Goal: Information Seeking & Learning: Learn about a topic

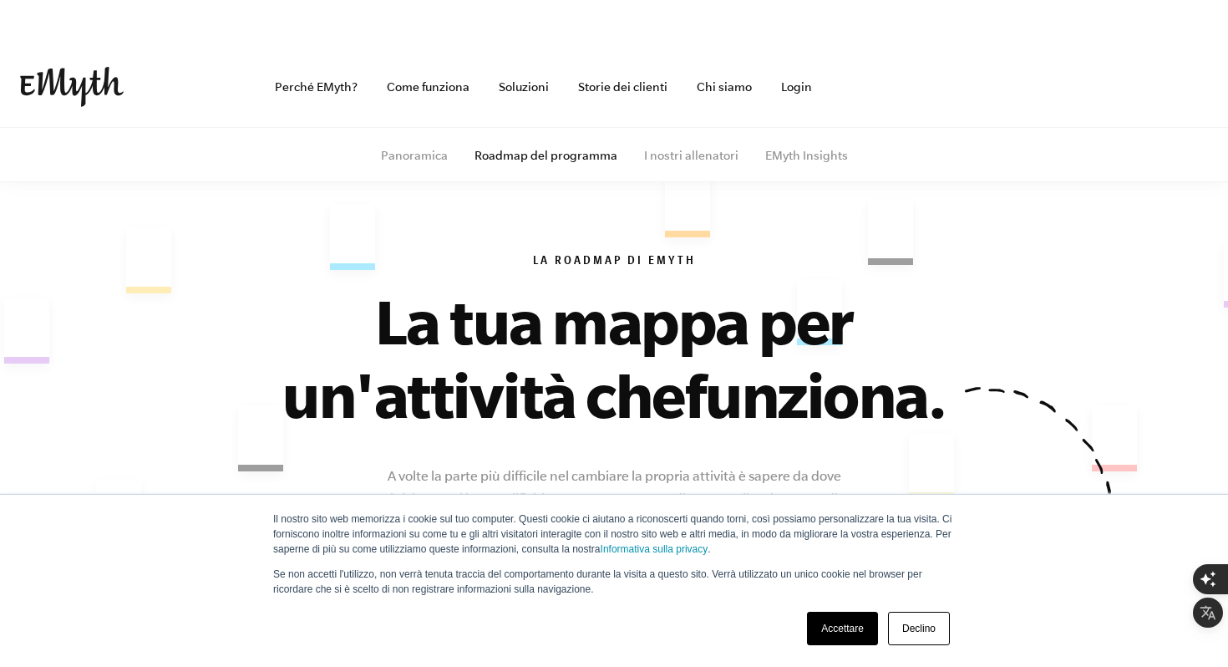
click at [918, 622] on link "Declino" at bounding box center [919, 628] width 62 height 33
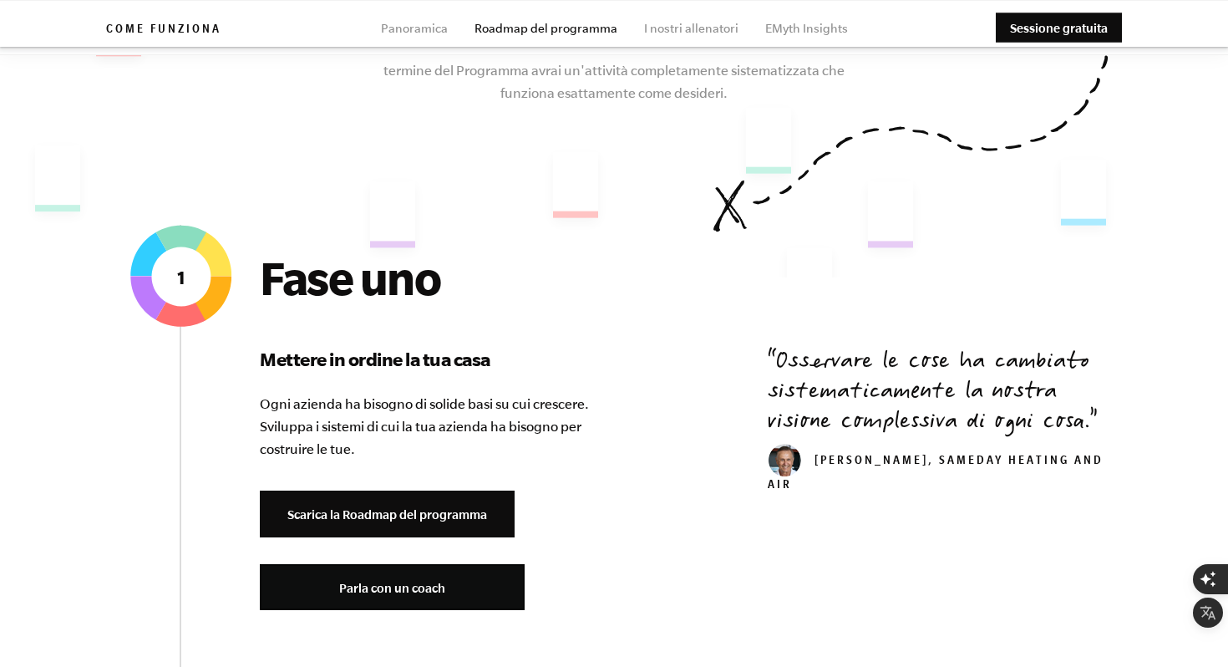
scroll to position [479, 0]
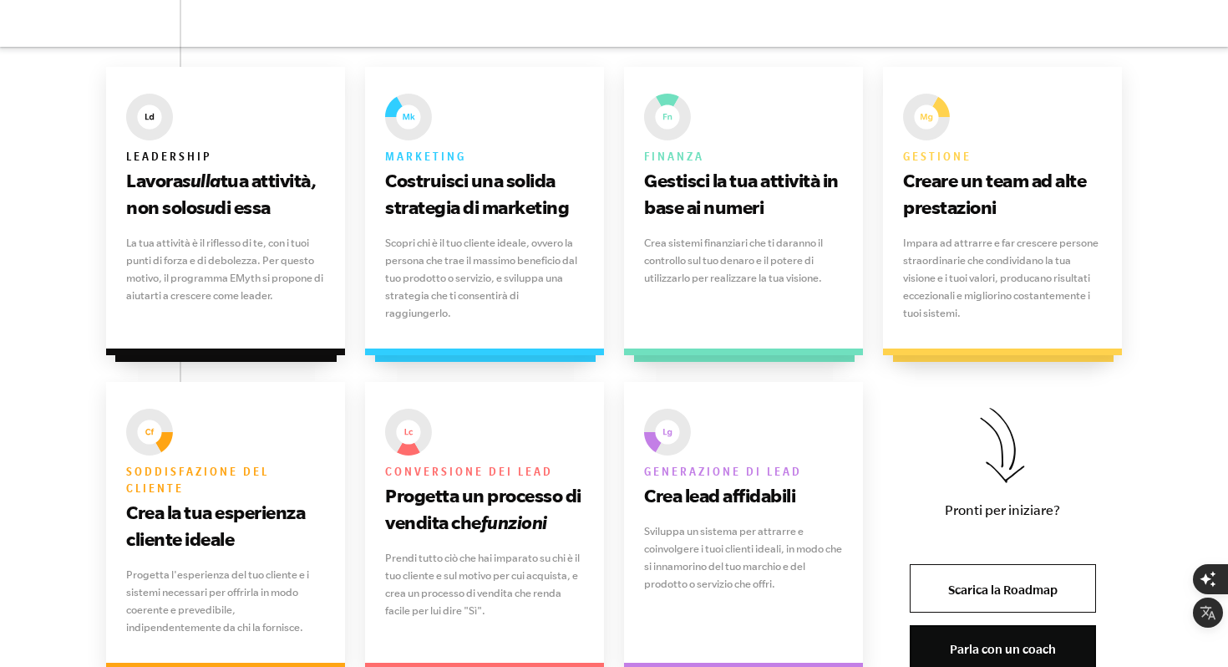
scroll to position [1140, 0]
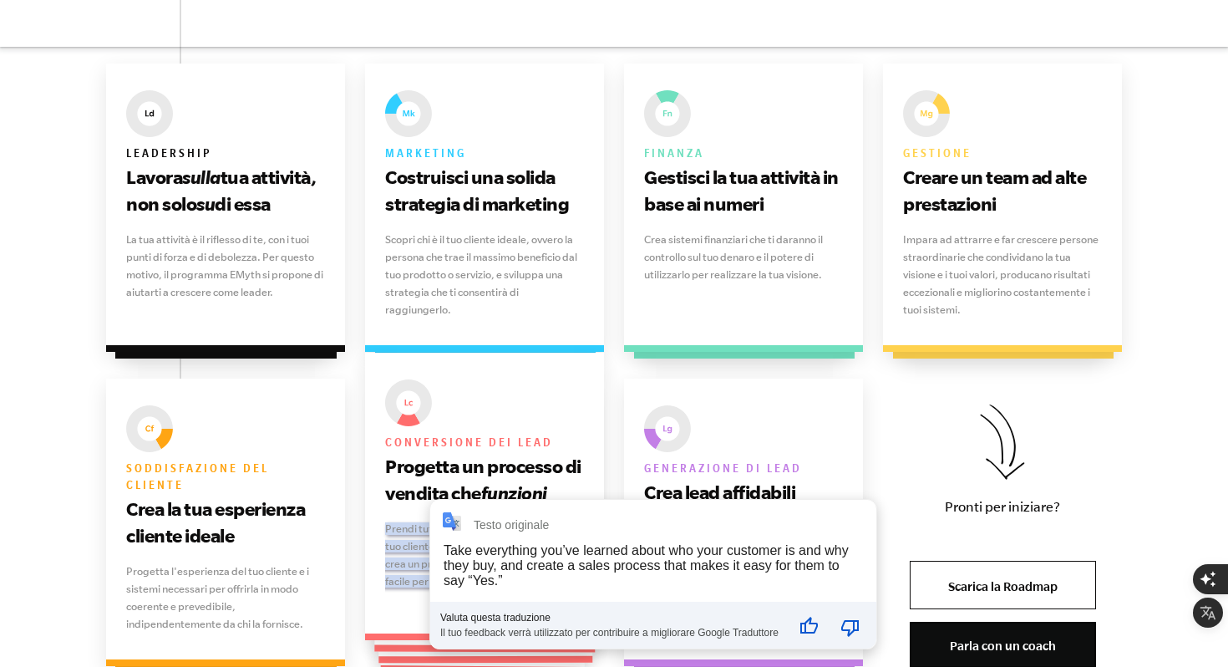
click at [414, 505] on h3 "Progetta un processo di vendita che funzioni" at bounding box center [484, 479] width 199 height 53
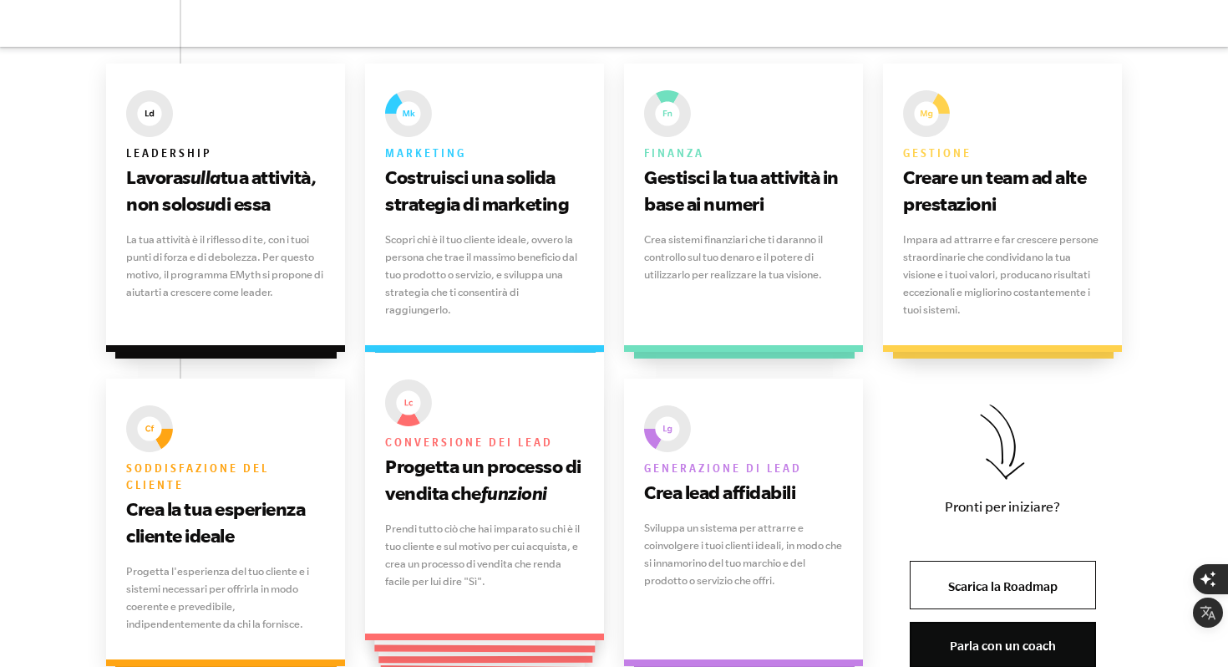
click at [414, 514] on div "Conversione dei lead Progetta un processo di vendita che funzioni Prendi tutto …" at bounding box center [484, 496] width 239 height 287
click at [417, 538] on p "Prendi tutto ciò che hai imparato su chi è il tuo cliente e sul motivo per cui …" at bounding box center [484, 555] width 199 height 70
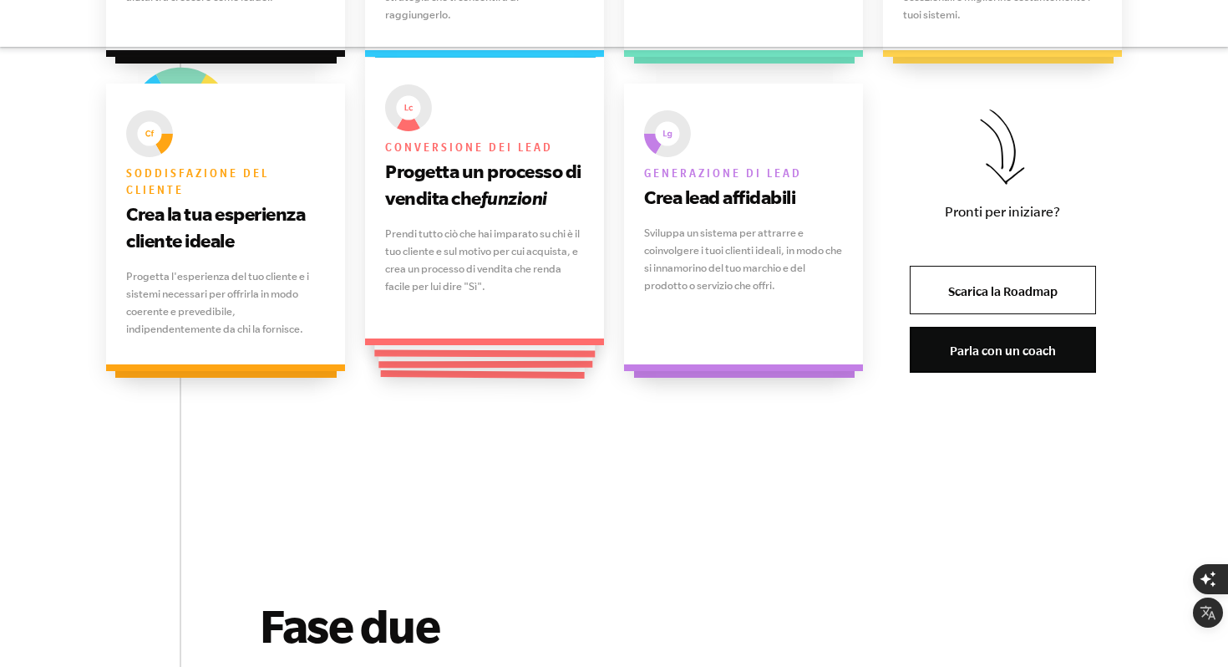
scroll to position [1436, 0]
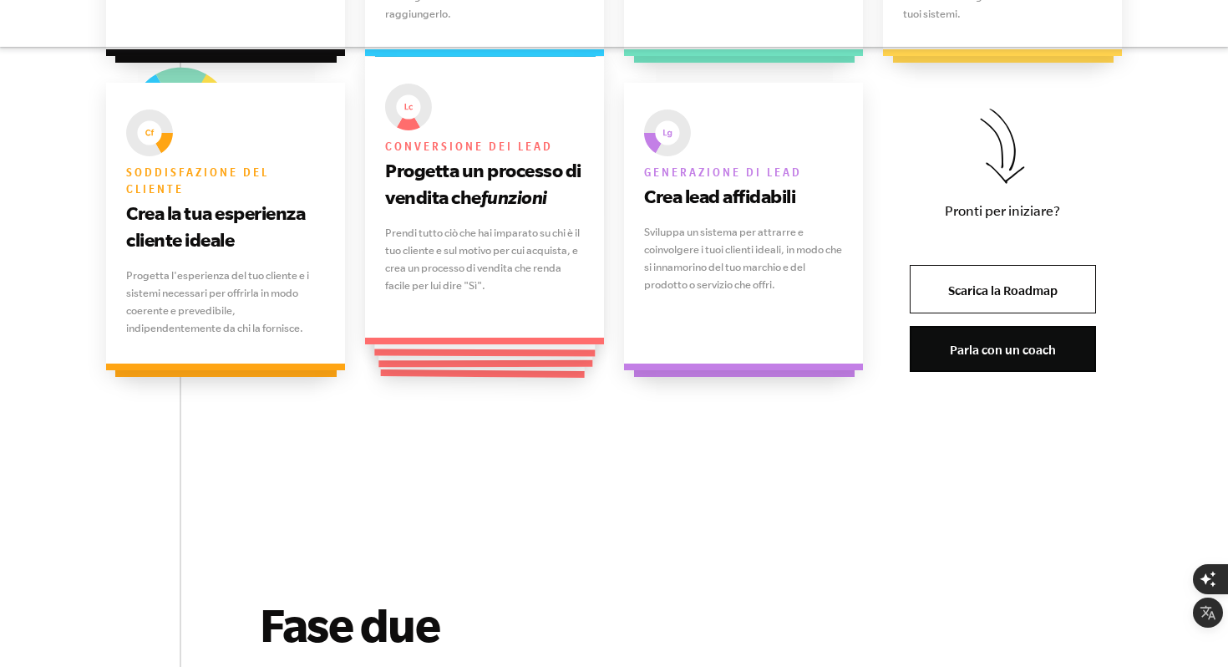
click at [483, 257] on p "Prendi tutto ciò che hai imparato su chi è il tuo cliente e sul motivo per cui …" at bounding box center [484, 259] width 199 height 70
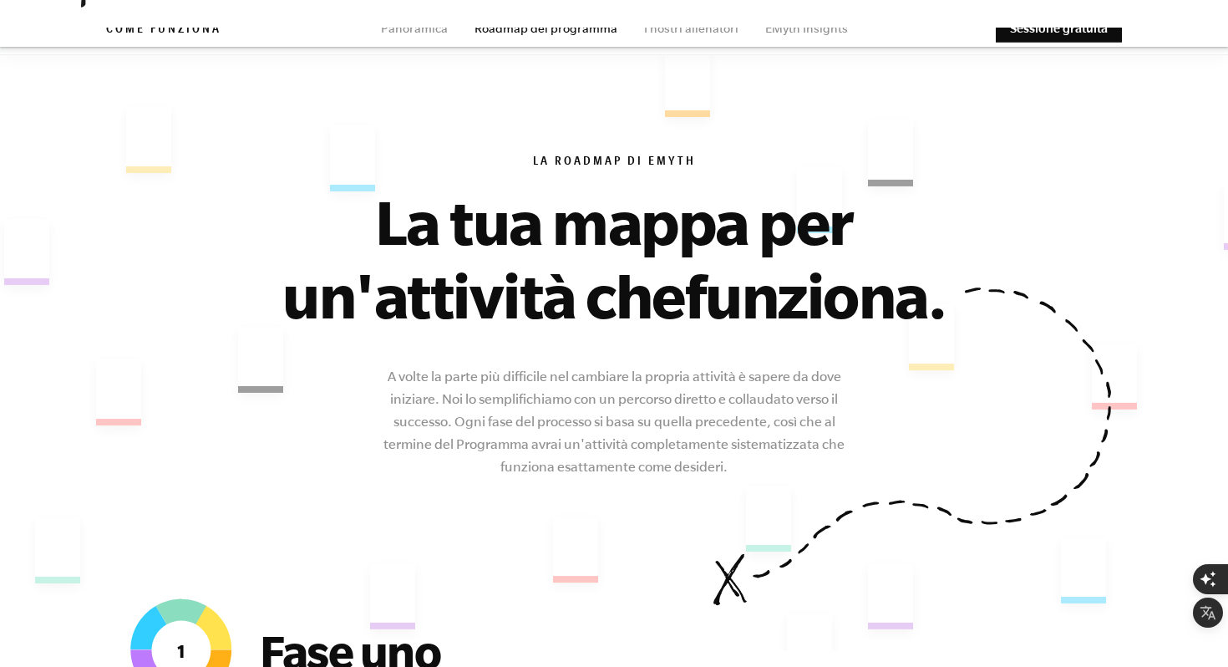
scroll to position [0, 0]
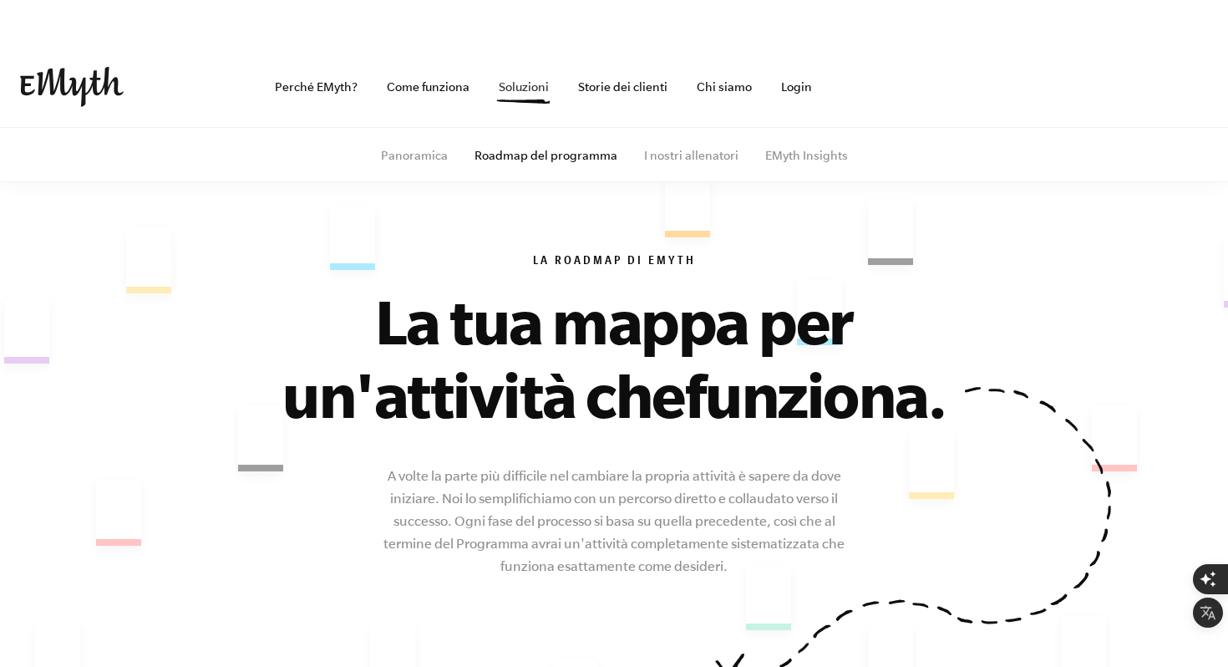
click at [523, 87] on font "Soluzioni" at bounding box center [524, 86] width 50 height 13
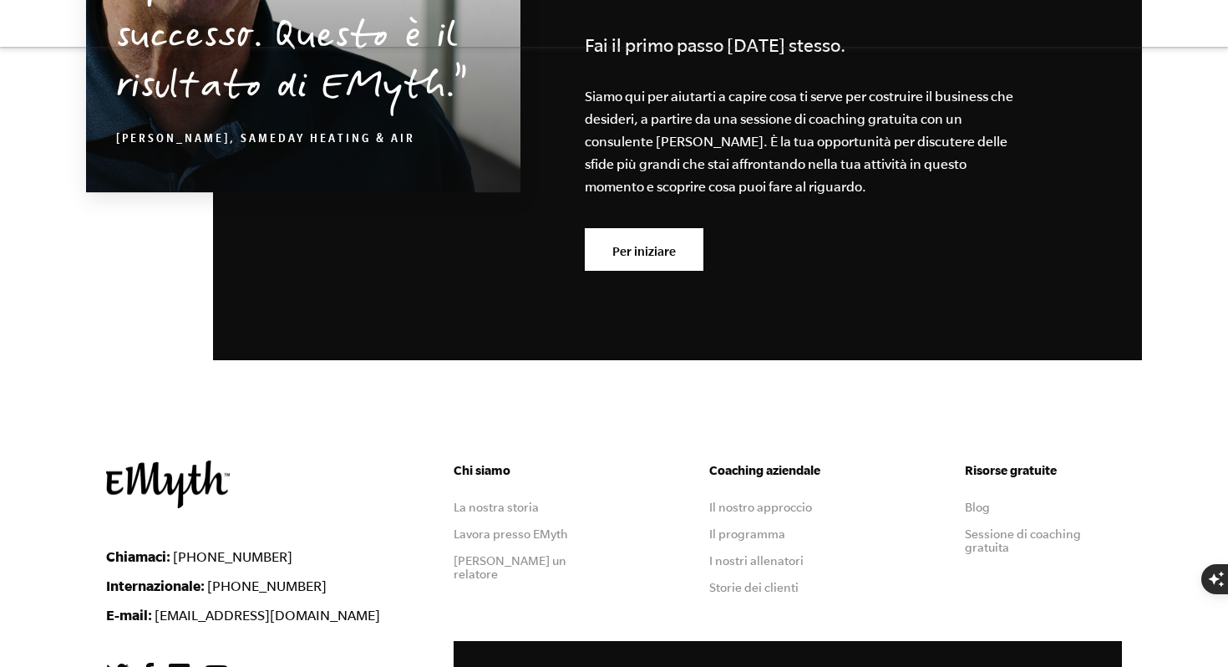
type input "ANDARE"
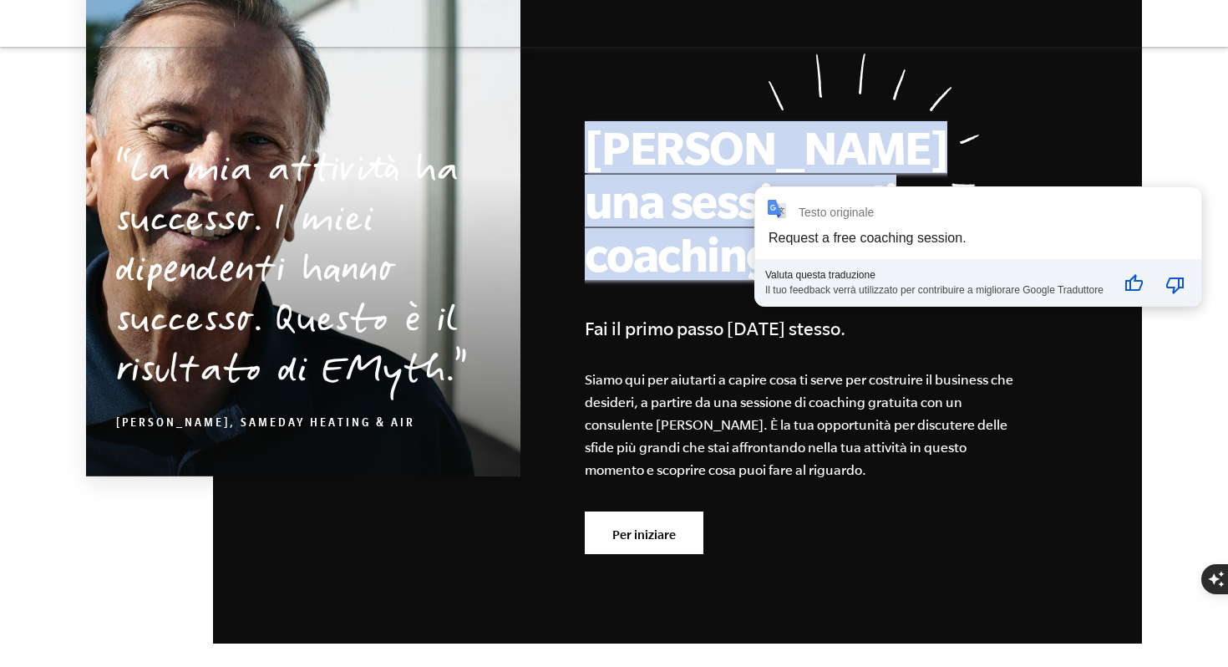
scroll to position [2872, 0]
